Goal: Check status

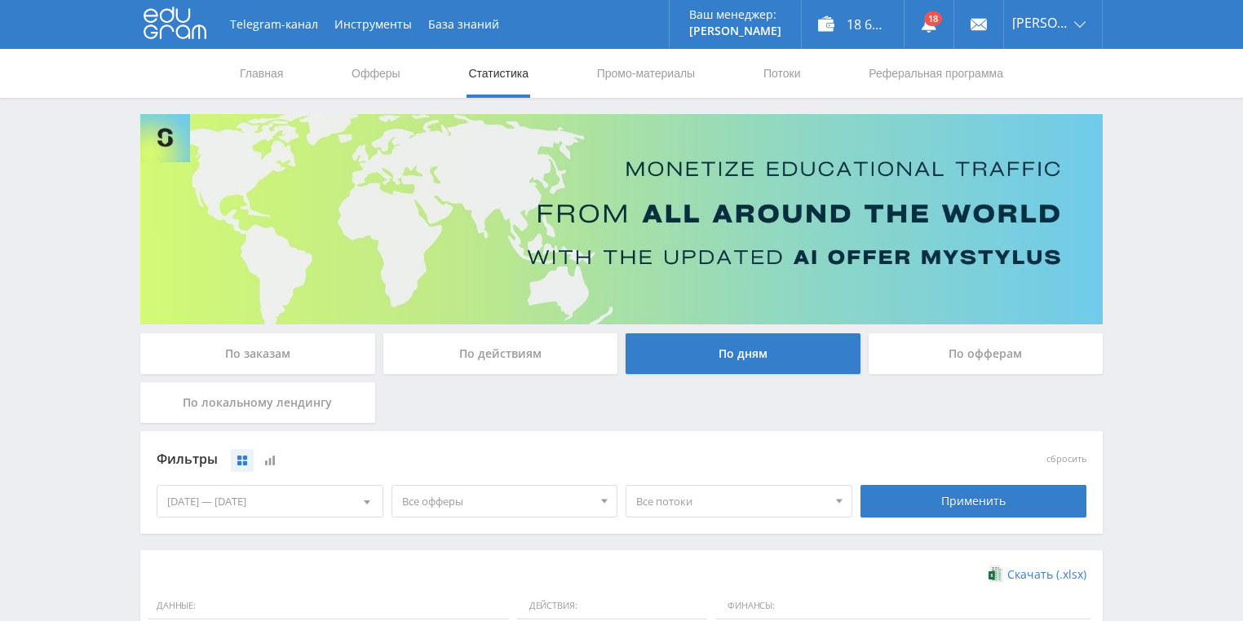
scroll to position [261, 0]
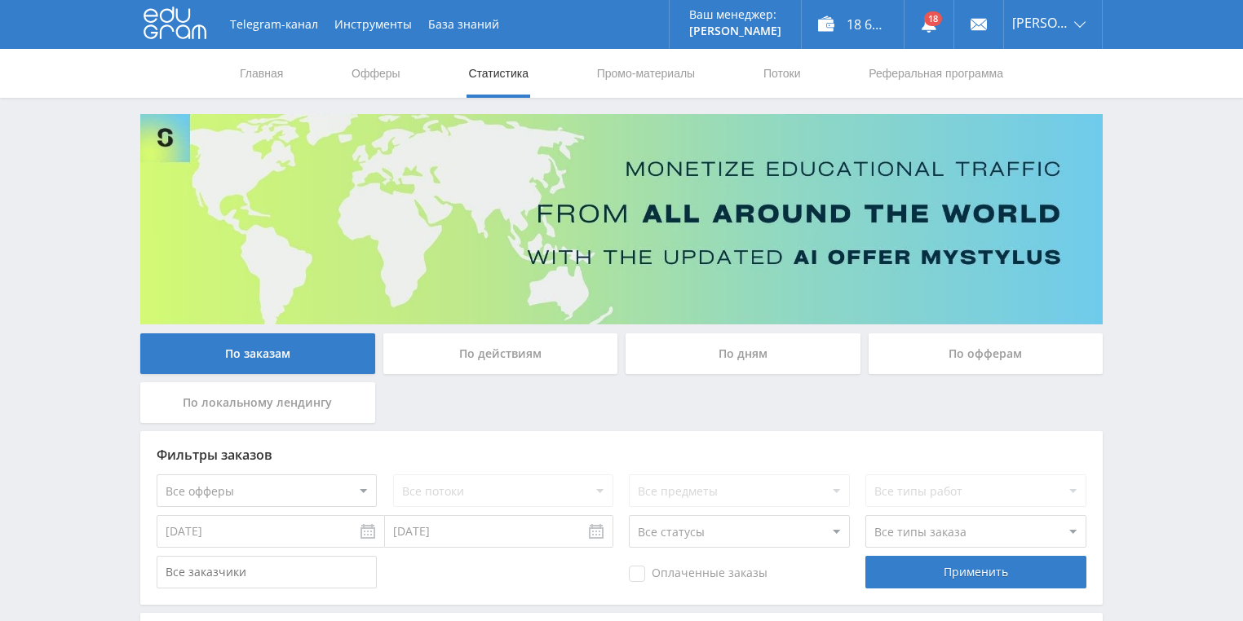
scroll to position [261, 0]
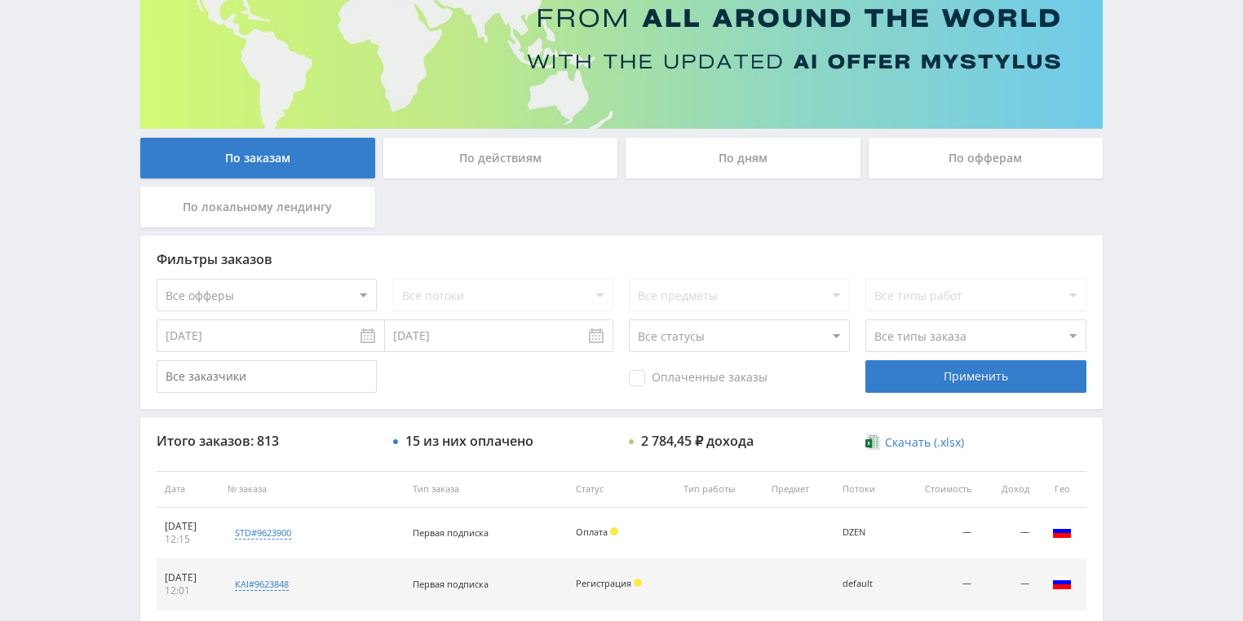
click at [466, 166] on div "По действиям" at bounding box center [500, 158] width 235 height 41
click at [0, 0] on input "По действиям" at bounding box center [0, 0] width 0 height 0
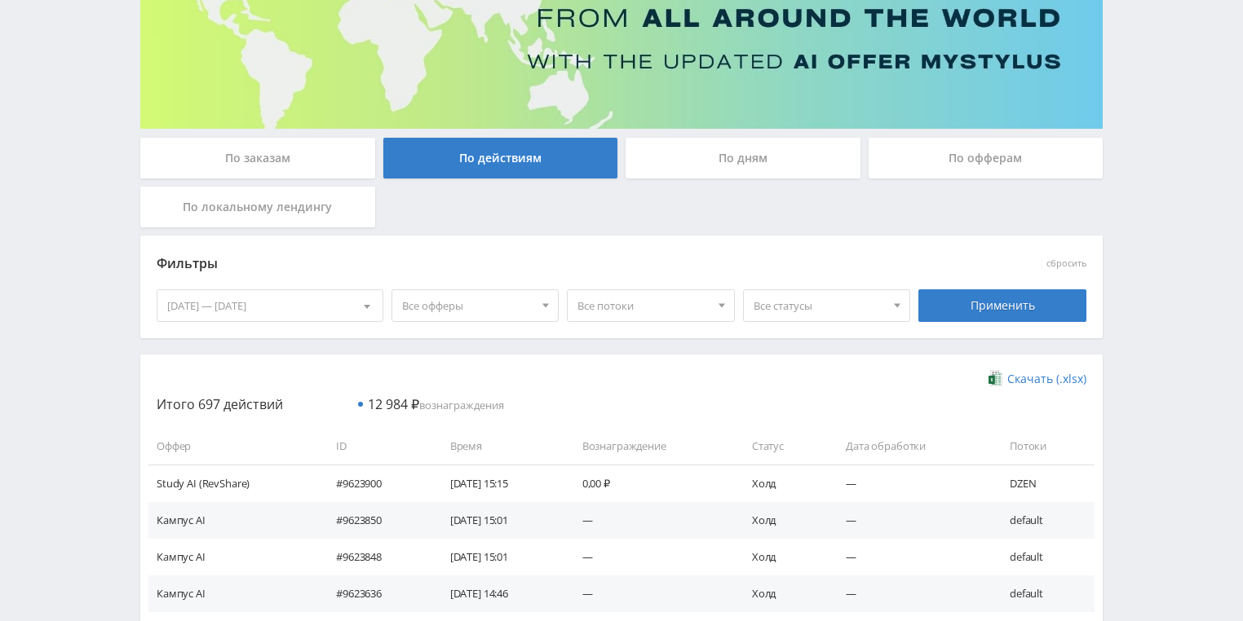
click at [708, 162] on div "По дням" at bounding box center [742, 158] width 235 height 41
click at [0, 0] on input "По дням" at bounding box center [0, 0] width 0 height 0
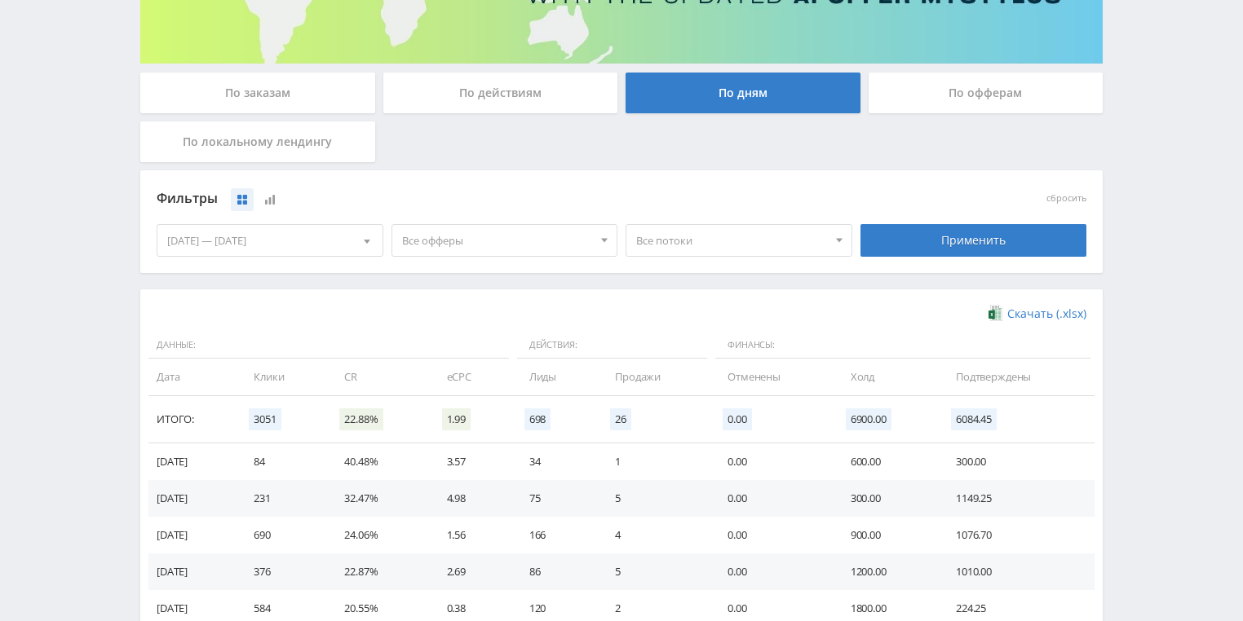
scroll to position [326, 0]
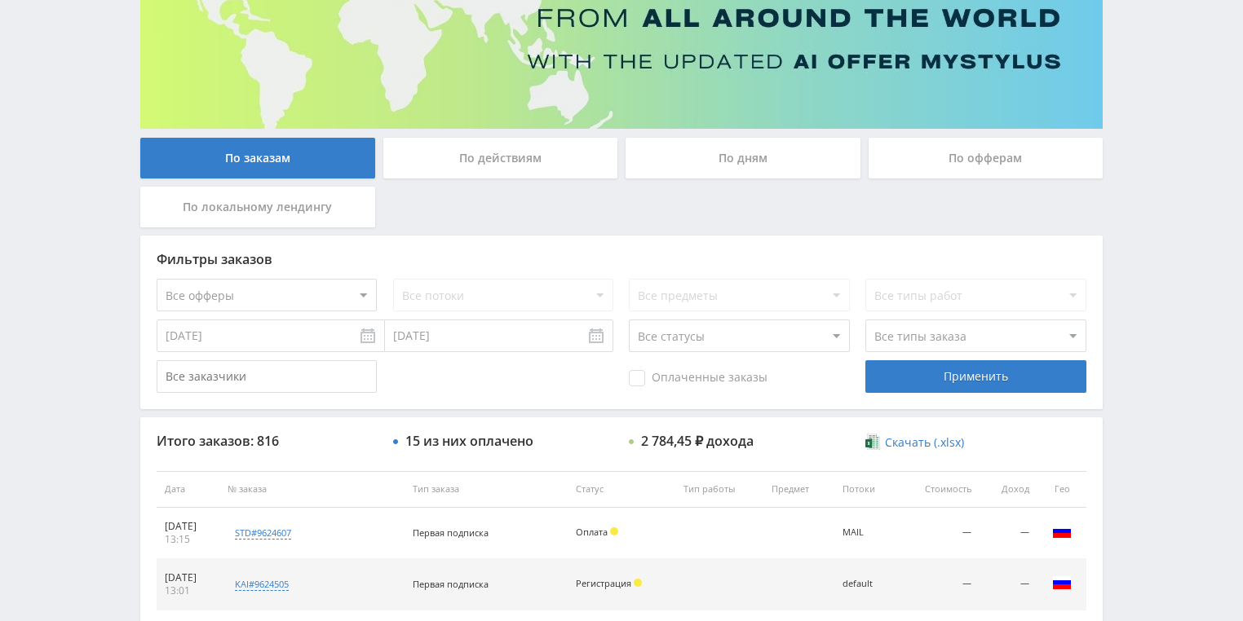
click at [459, 163] on div "По действиям" at bounding box center [500, 158] width 235 height 41
click at [0, 0] on input "По действиям" at bounding box center [0, 0] width 0 height 0
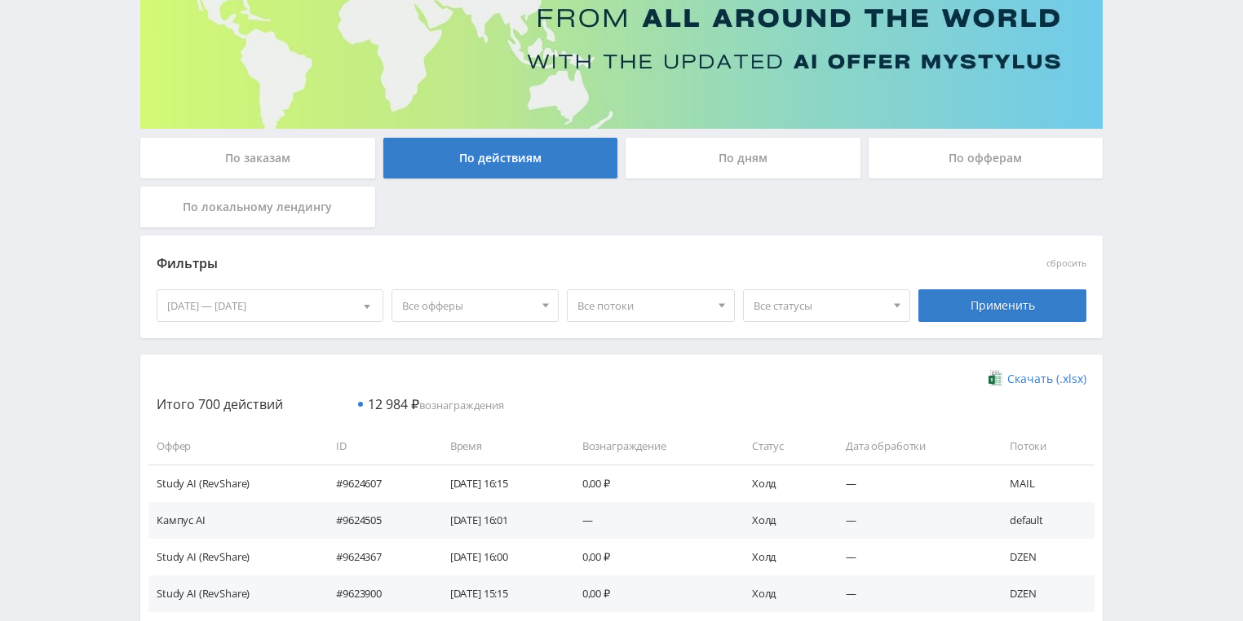
click at [718, 167] on div "По дням" at bounding box center [742, 158] width 235 height 41
click at [0, 0] on input "По дням" at bounding box center [0, 0] width 0 height 0
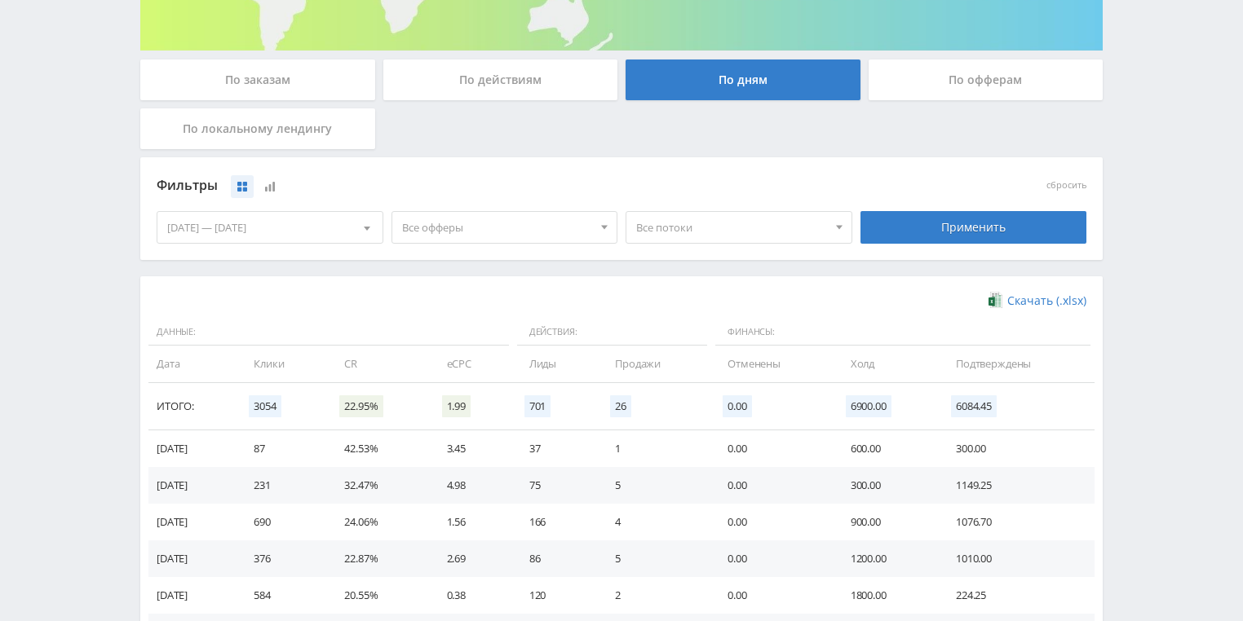
scroll to position [391, 0]
